Goal: Check status

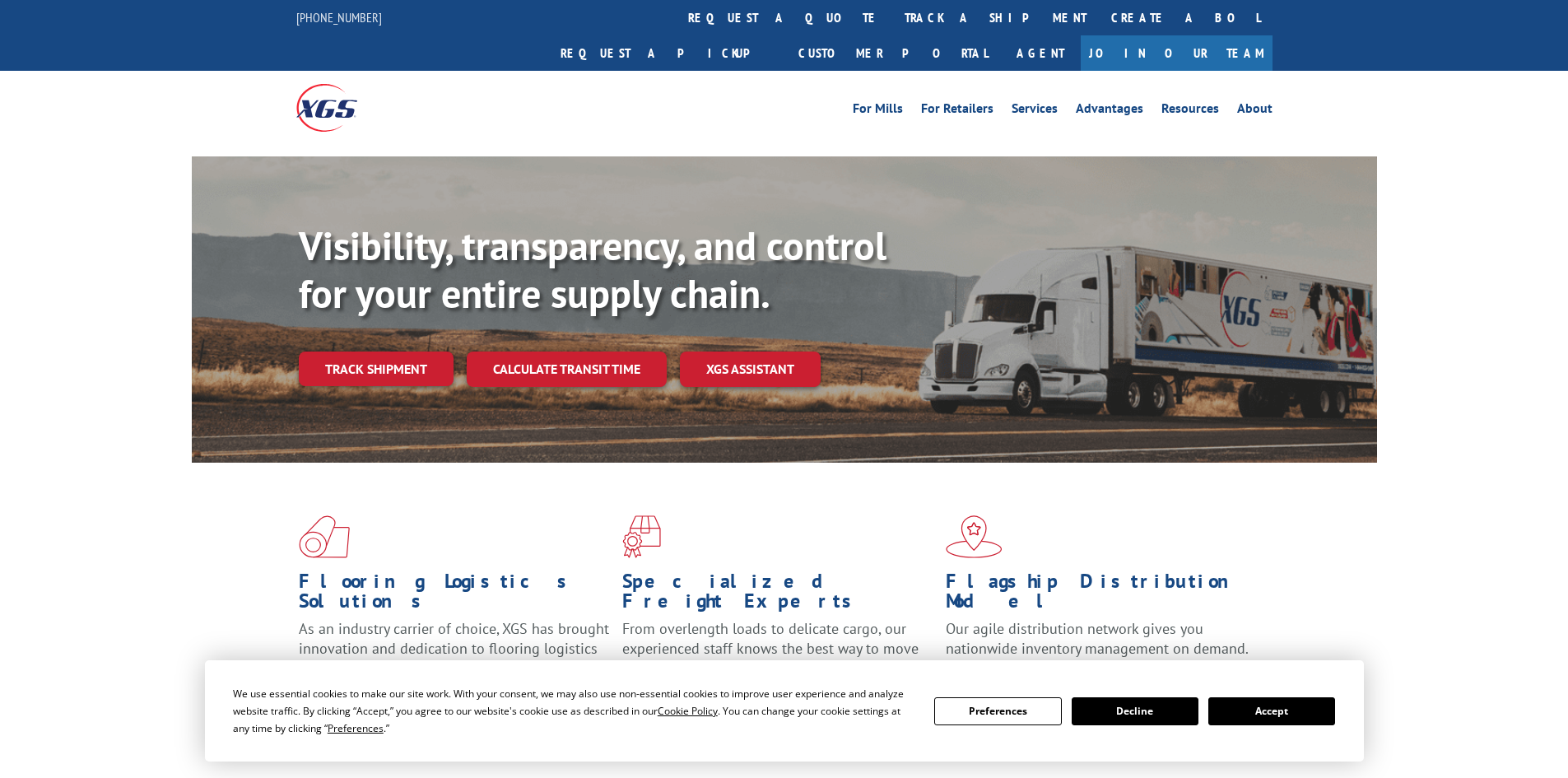
click at [411, 351] on link "Track shipment" at bounding box center [376, 368] width 155 height 34
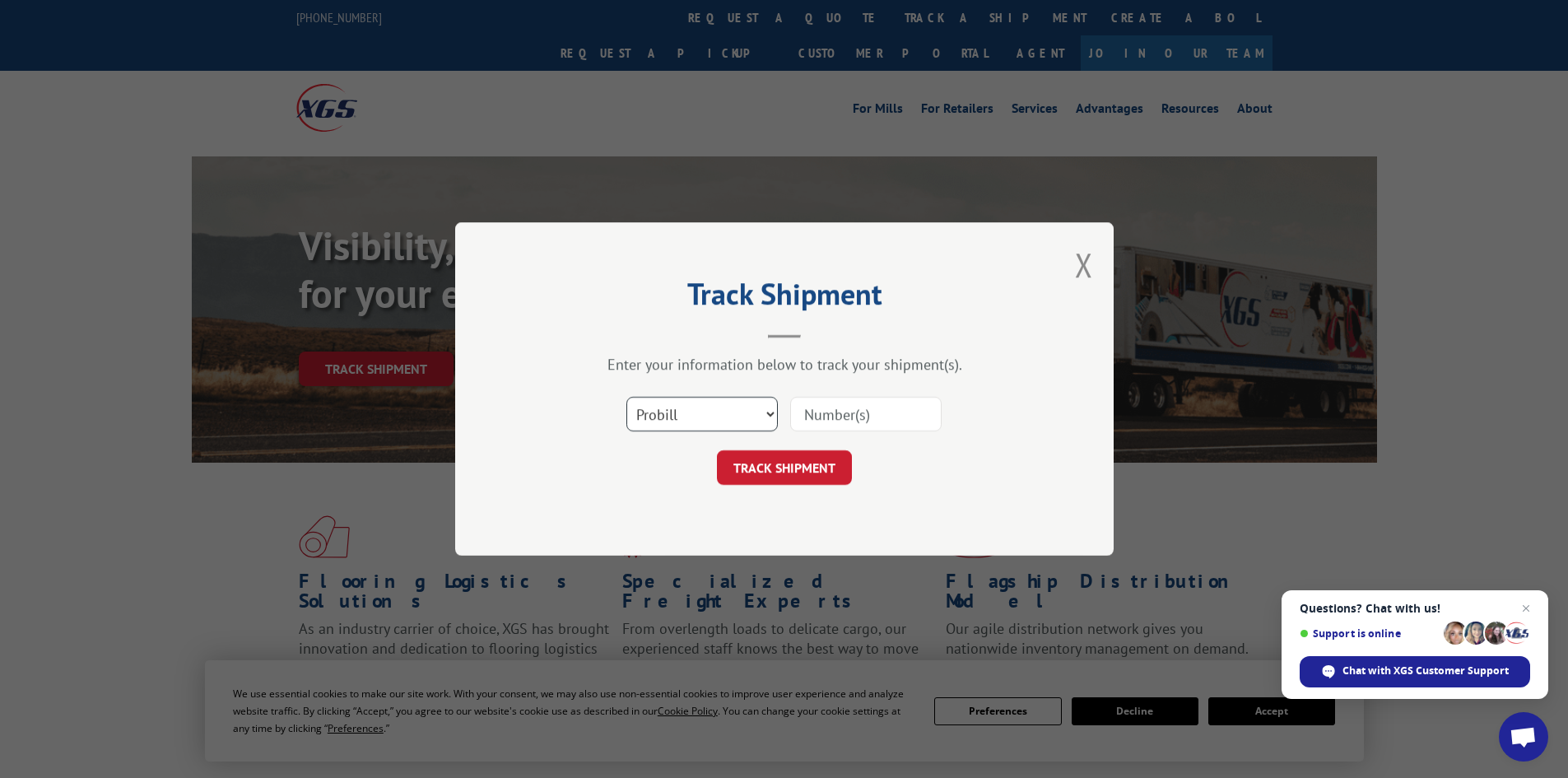
click at [715, 408] on select "Select category... Probill BOL PO" at bounding box center [701, 414] width 151 height 34
select select "bol"
click at [626, 397] on select "Select category... Probill BOL PO" at bounding box center [701, 414] width 151 height 34
click at [842, 426] on input at bounding box center [865, 414] width 151 height 34
paste input "FPX00334494"
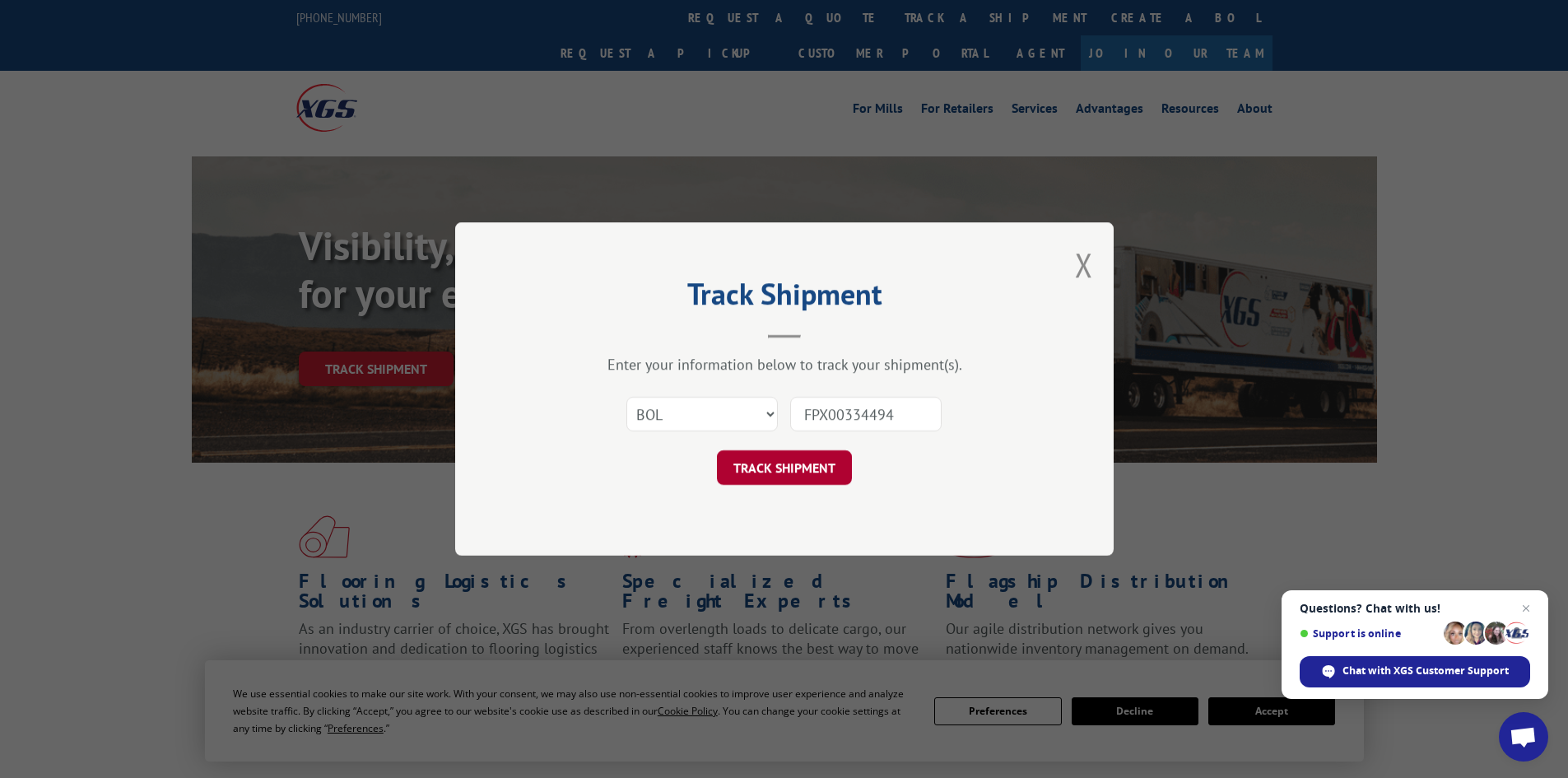
type input "FPX00334494"
click at [810, 457] on button "TRACK SHIPMENT" at bounding box center [784, 466] width 135 height 34
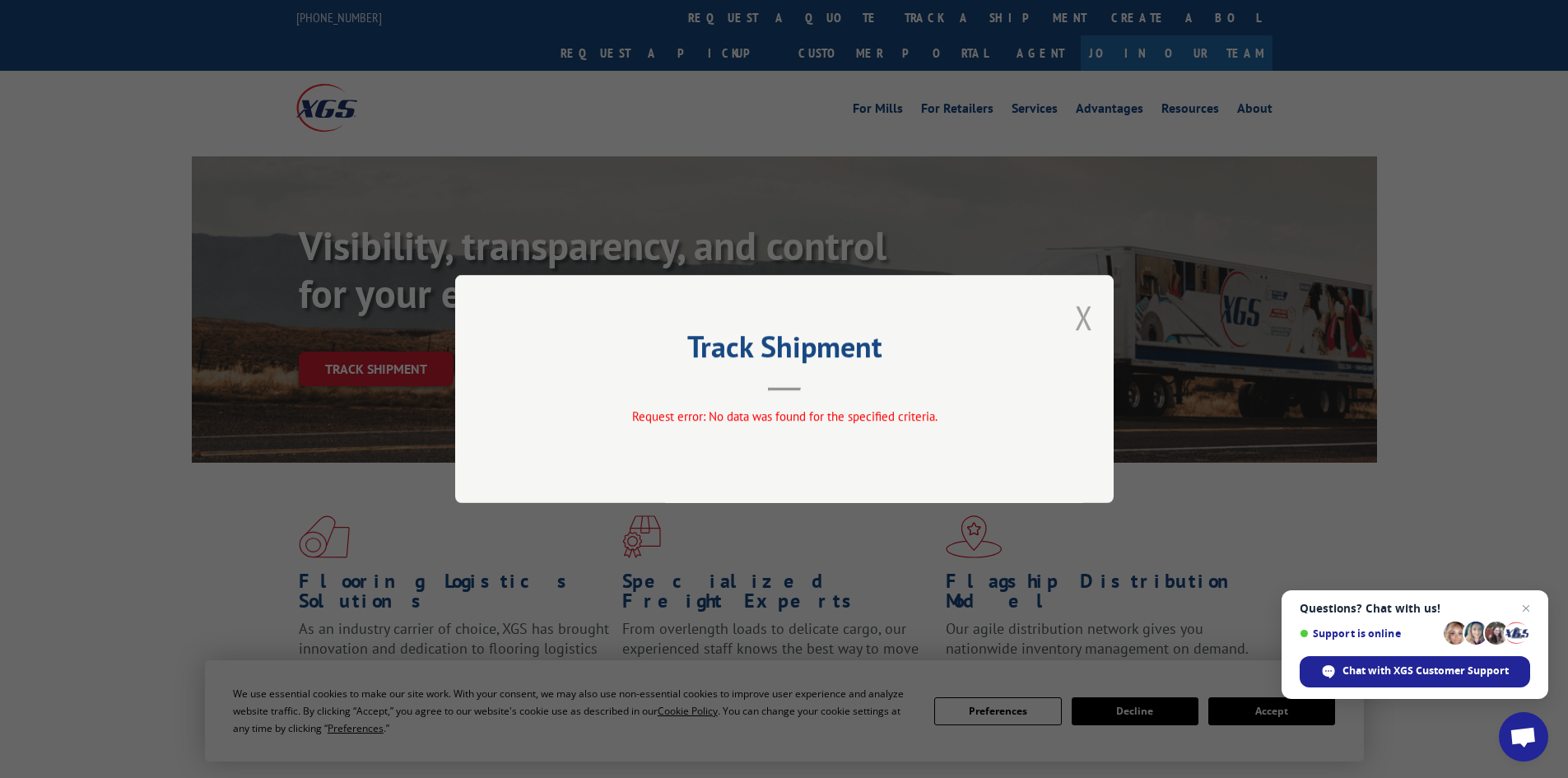
click at [1079, 315] on button "Close modal" at bounding box center [1084, 317] width 19 height 44
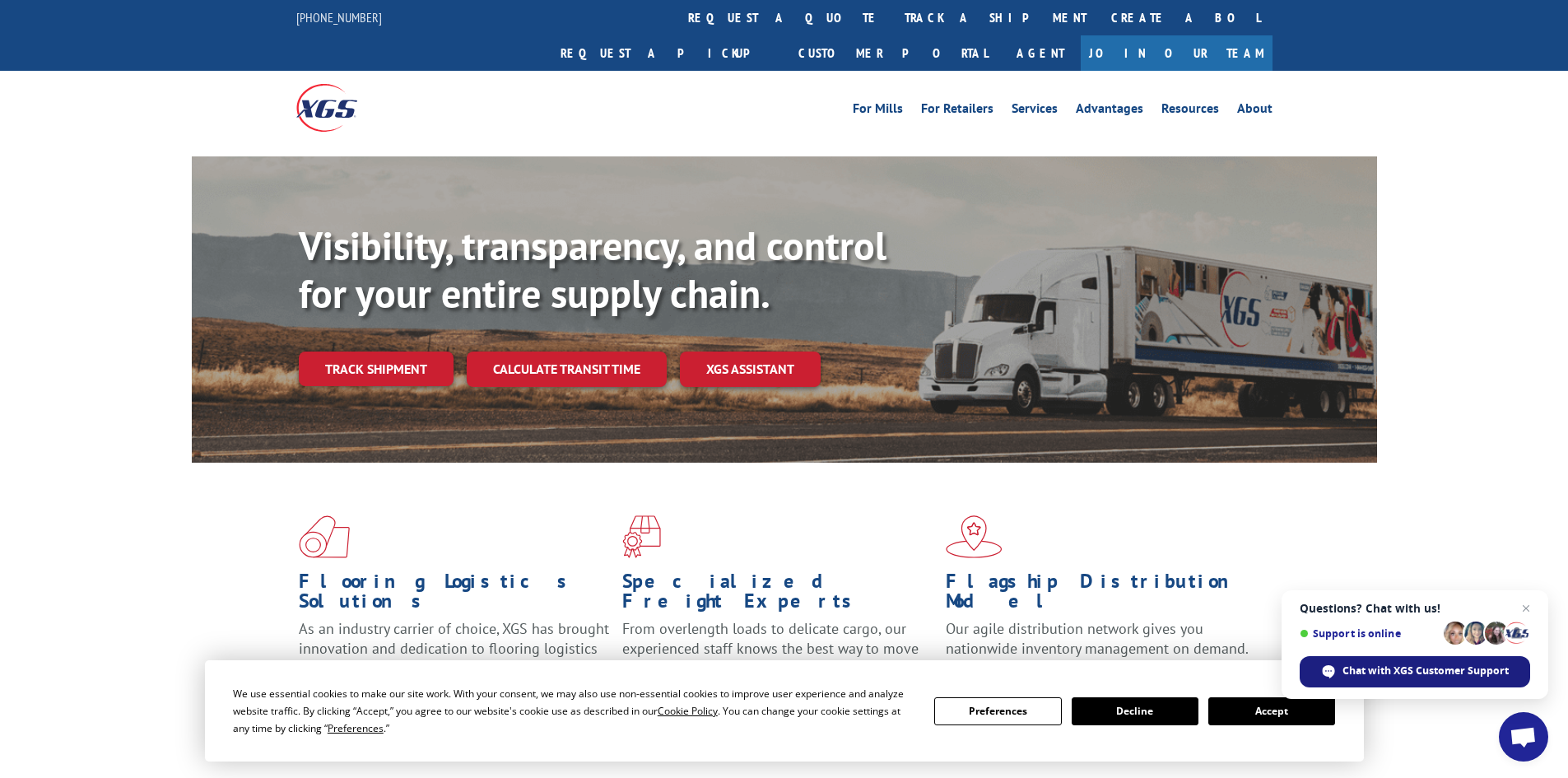
click at [1410, 684] on div "Chat with XGS Customer Support" at bounding box center [1414, 671] width 231 height 32
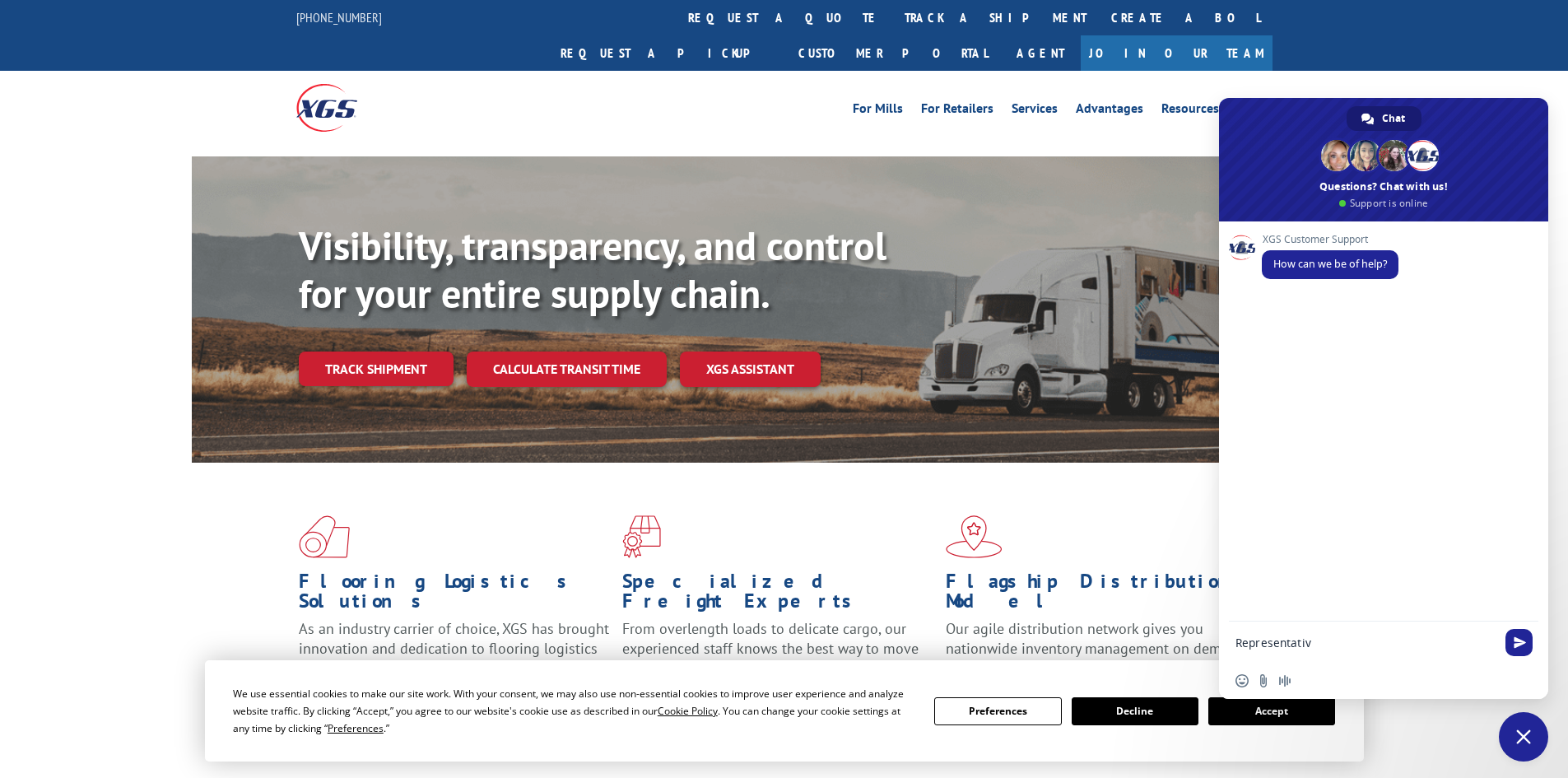
type textarea "Representative"
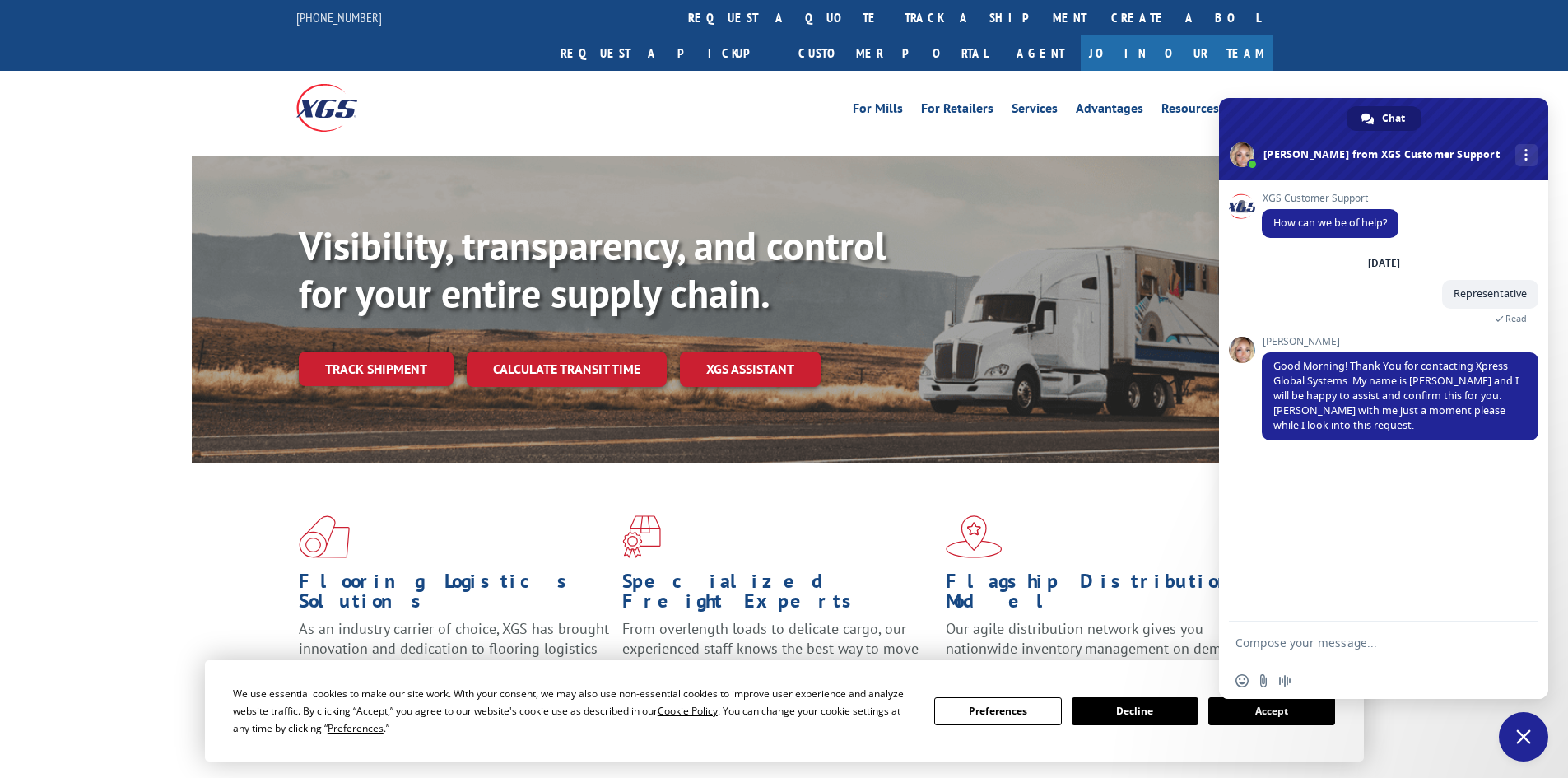
click at [1335, 642] on textarea "Compose your message..." at bounding box center [1365, 643] width 260 height 15
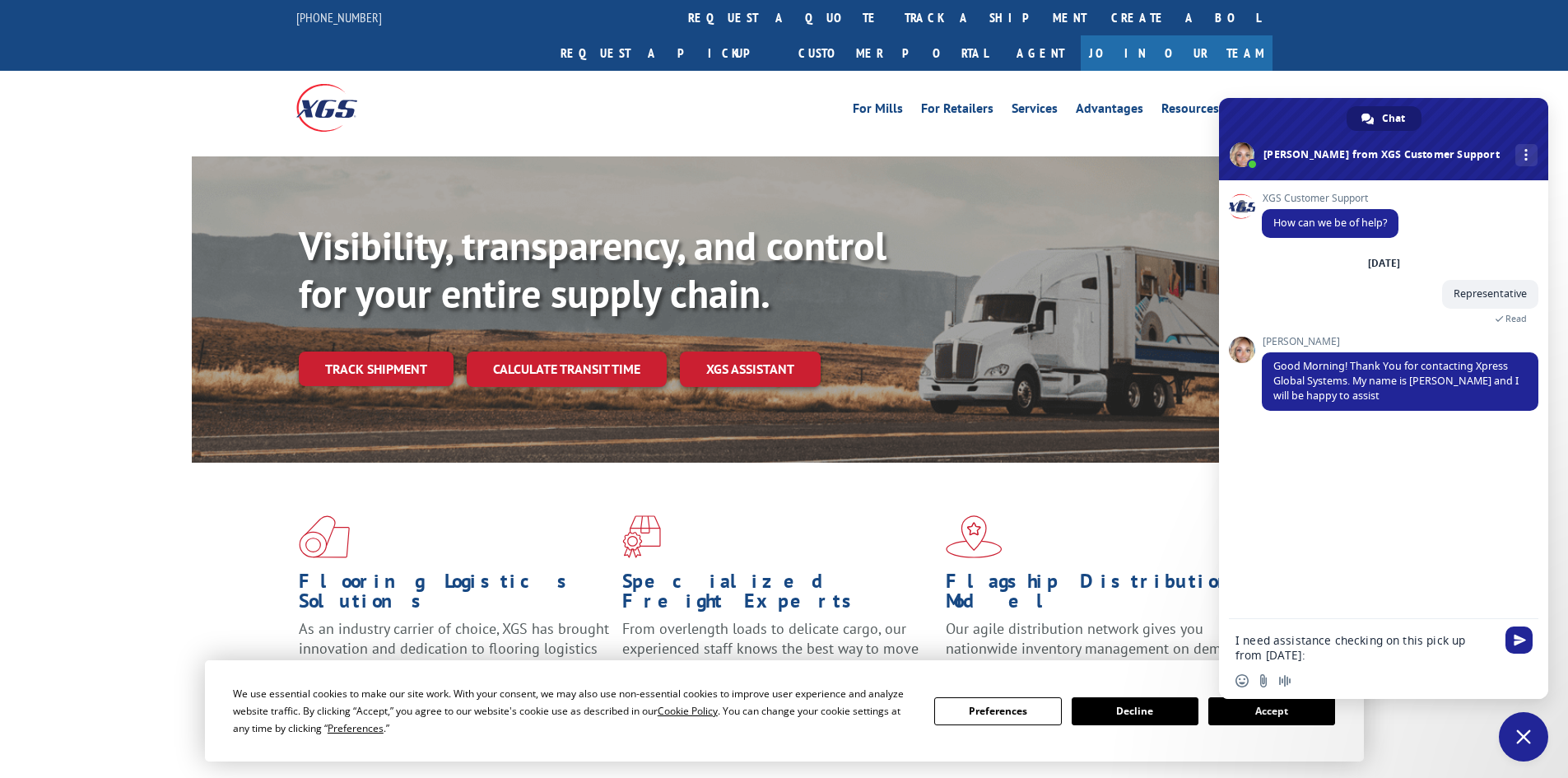
click at [1370, 661] on textarea "I need assistance checking on this pick up from [DATE]:" at bounding box center [1365, 648] width 260 height 30
paste textarea "PU00070086"
type textarea "I need assistance checking on this pick up from [DATE]:PU00070086"
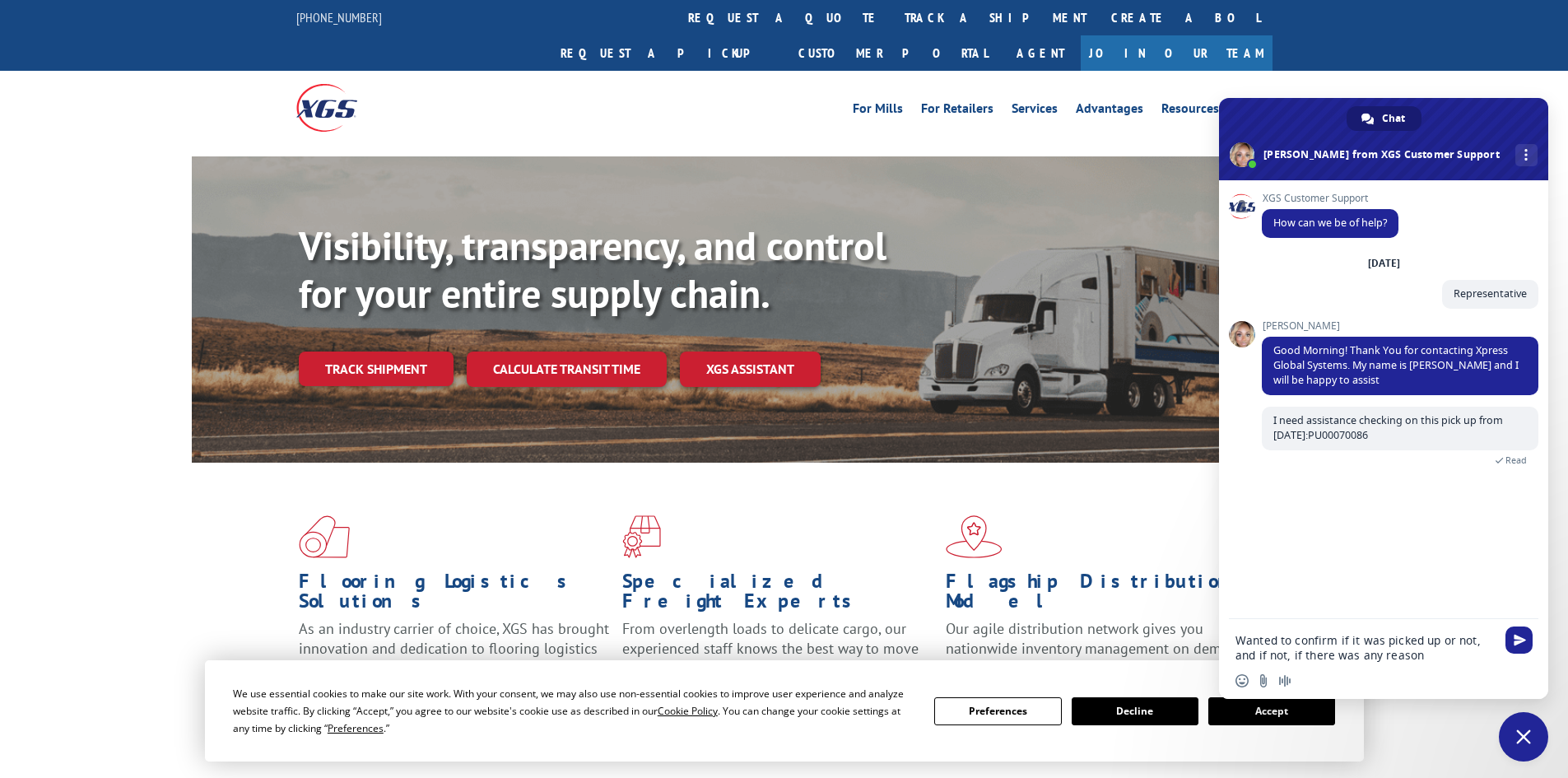
type textarea "Wanted to confirm if it was picked up or not, and if not, if there was any reas…"
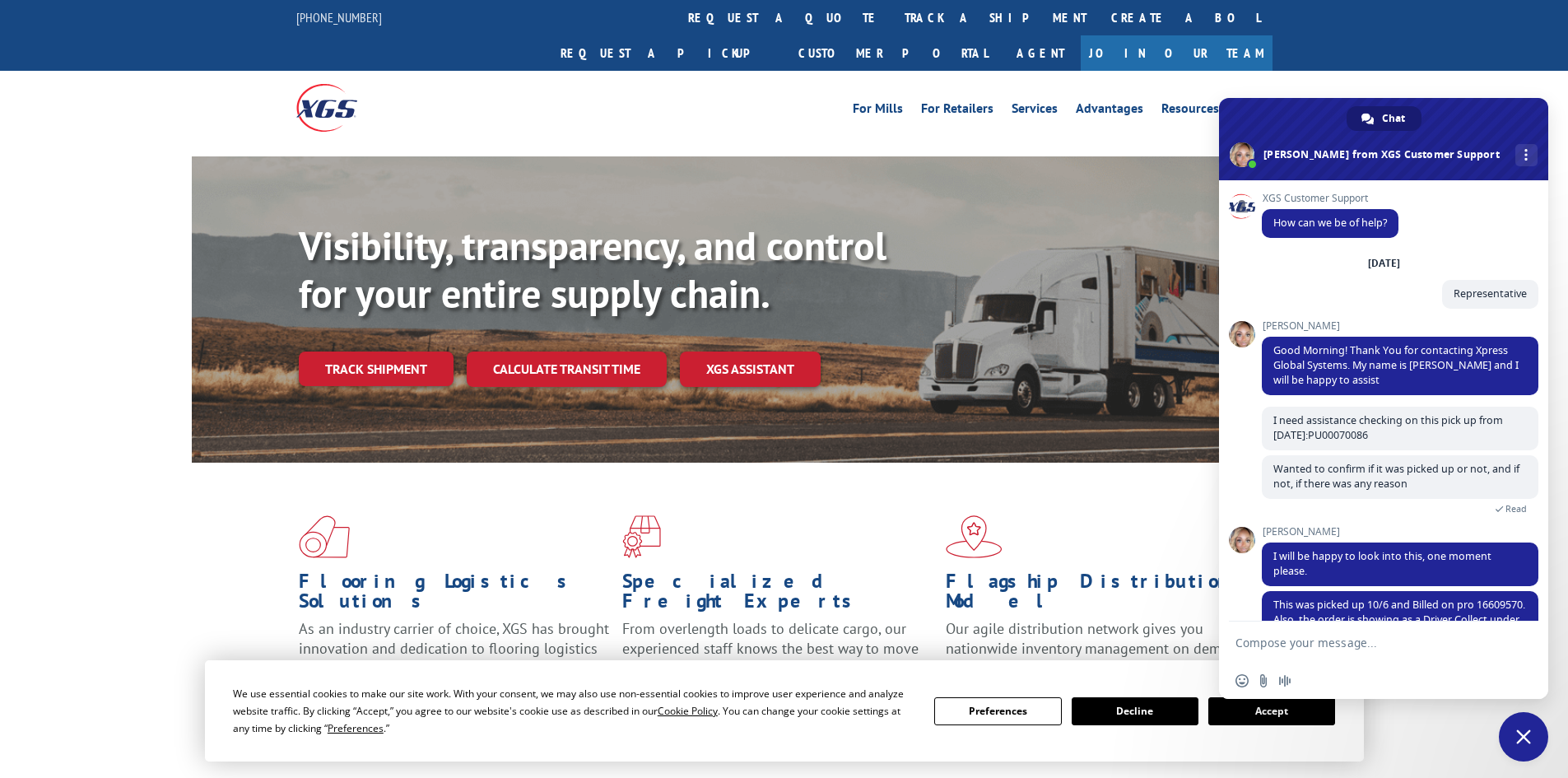
scroll to position [62, 0]
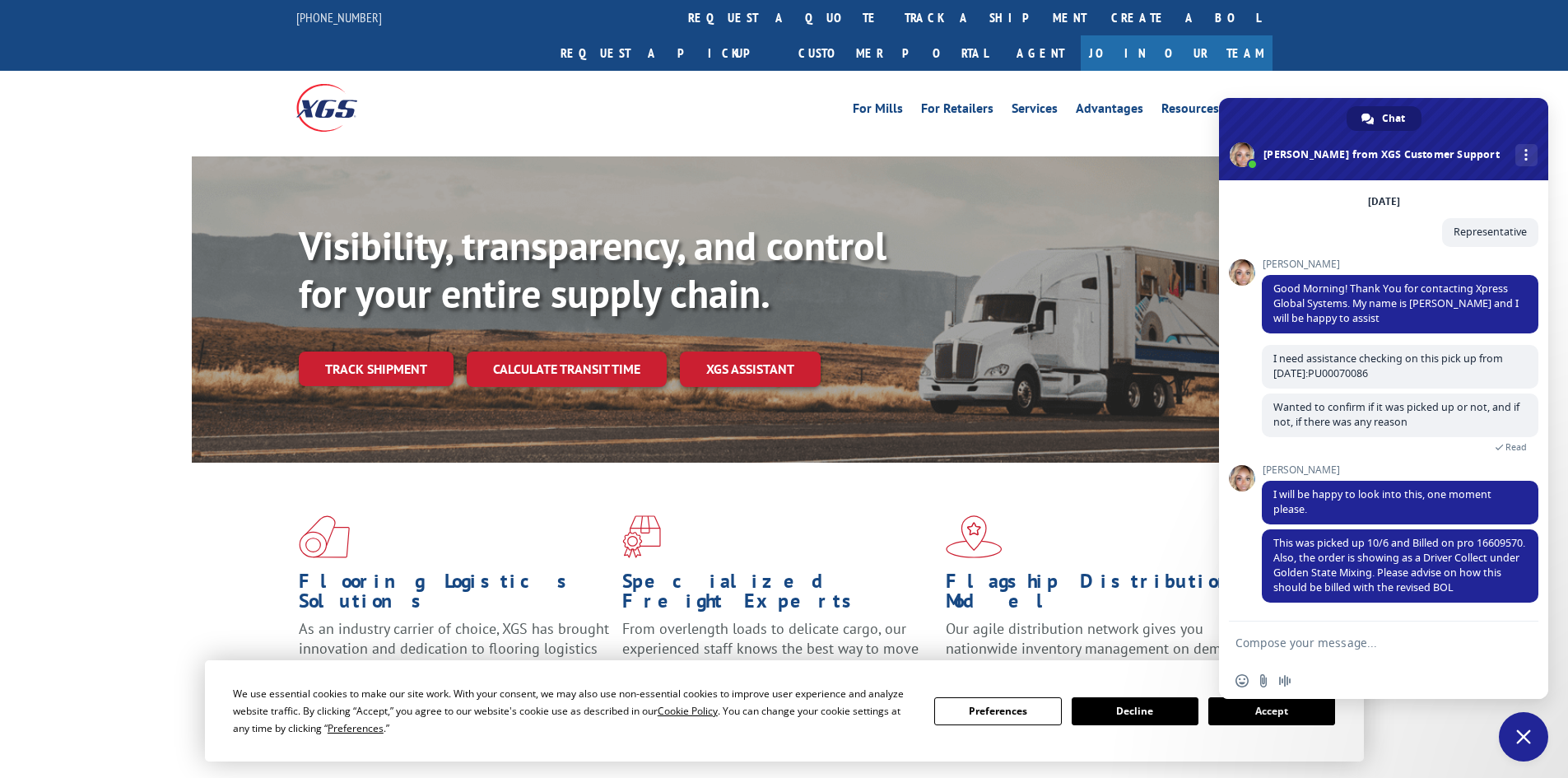
click at [1370, 640] on textarea "Compose your message..." at bounding box center [1365, 643] width 260 height 15
type textarea "Thank you very much"
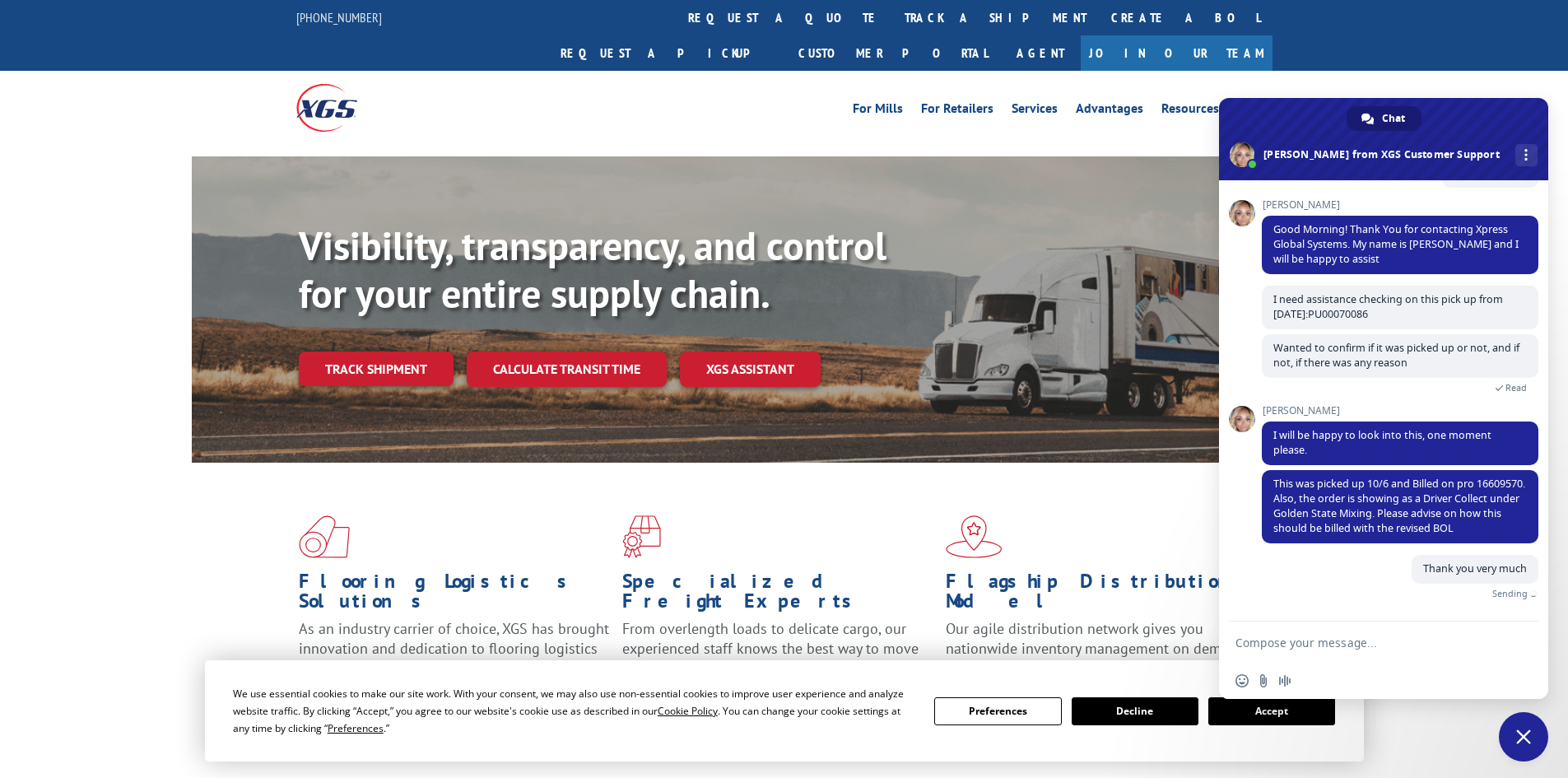
scroll to position [102, 0]
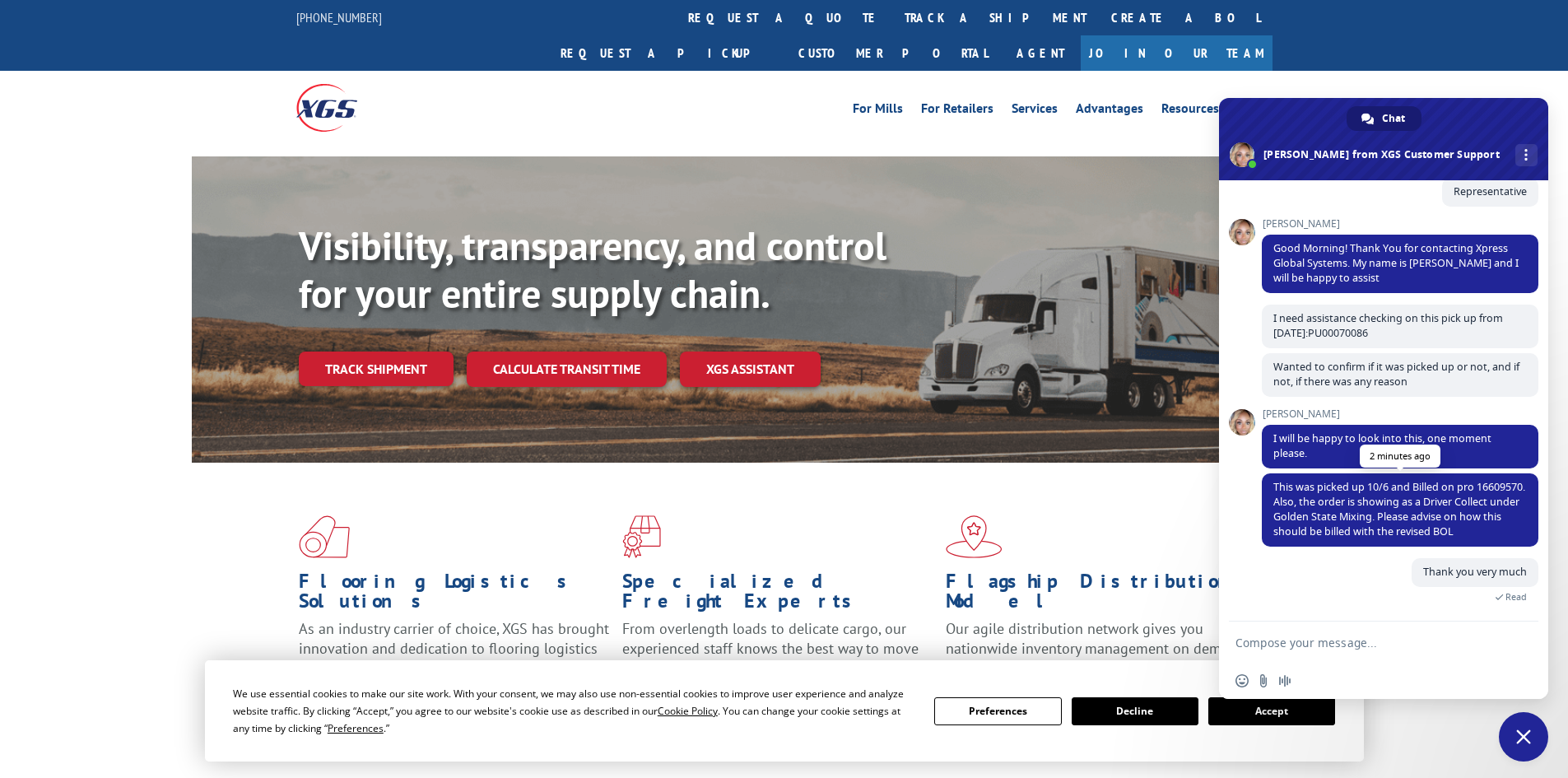
click at [1304, 496] on span "This was picked up 10/6 and Billed on pro 16609570. Also, the order is showing …" at bounding box center [1399, 508] width 252 height 58
copy span "16609570"
click at [1300, 507] on span "This was picked up 10/6 and Billed on pro 16609570. Also, the order is showing …" at bounding box center [1399, 508] width 252 height 58
